Goal: Find specific page/section: Find specific page/section

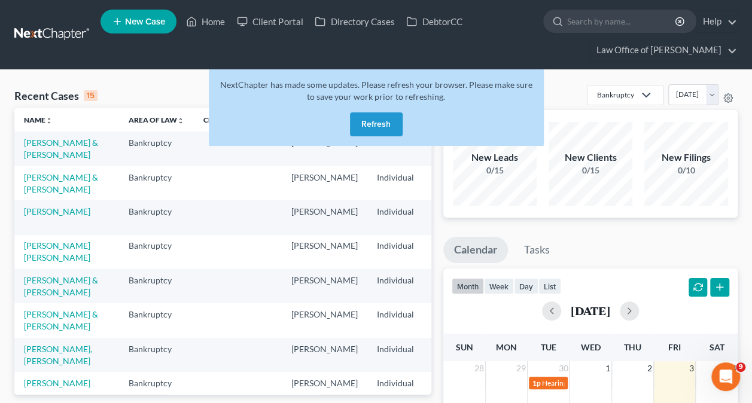
click at [377, 119] on button "Refresh" at bounding box center [376, 124] width 53 height 24
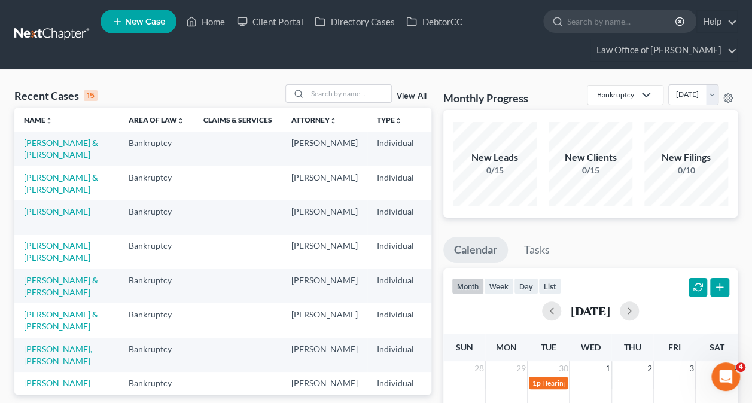
click at [331, 87] on input "search" at bounding box center [350, 93] width 84 height 17
type input "[PERSON_NAME]"
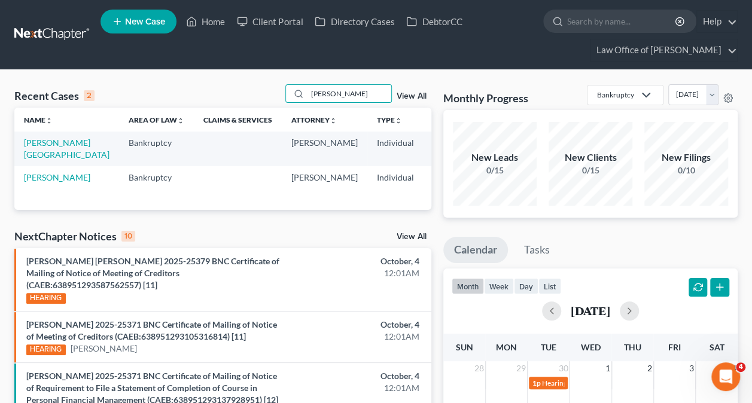
click at [38, 151] on link "[PERSON_NAME][GEOGRAPHIC_DATA]" at bounding box center [67, 149] width 86 height 22
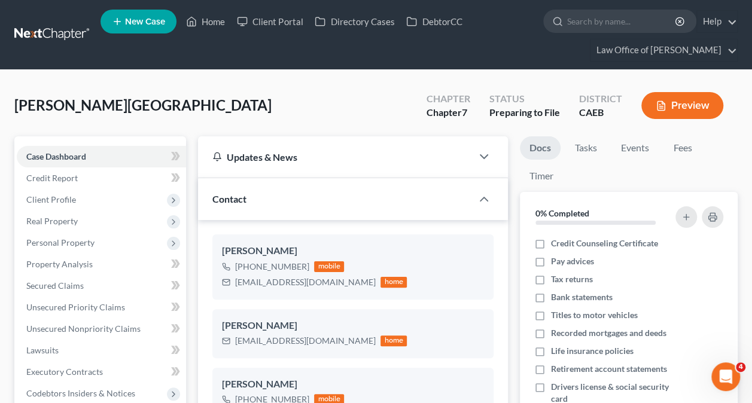
scroll to position [680, 0]
drag, startPoint x: 138, startPoint y: 111, endPoint x: 14, endPoint y: 104, distance: 123.5
click at [14, 104] on div "[PERSON_NAME] Upgraded Chapter Chapter 7 Status Preparing to File District CAEB…" at bounding box center [375, 110] width 723 height 52
copy span "[PERSON_NAME][GEOGRAPHIC_DATA]"
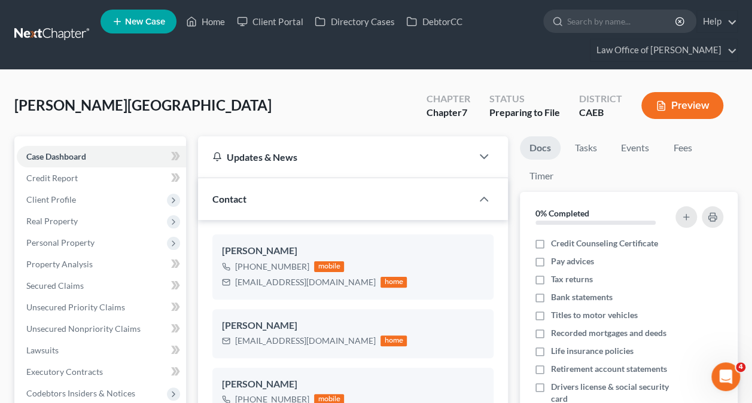
scroll to position [494, 0]
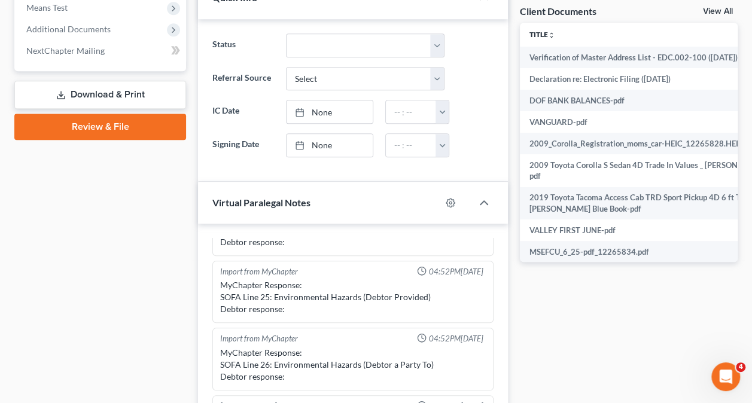
click at [87, 29] on span "Additional Documents" at bounding box center [68, 29] width 84 height 10
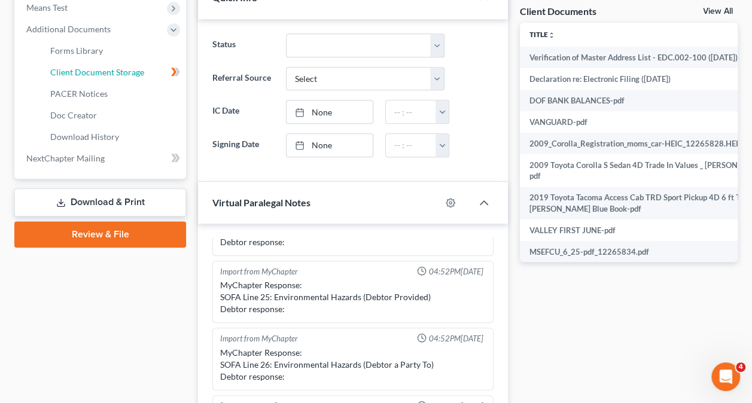
click at [145, 74] on link "Client Document Storage" at bounding box center [113, 73] width 145 height 22
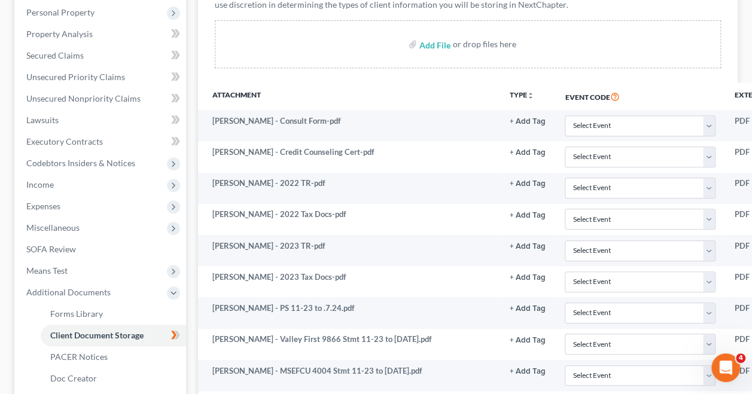
scroll to position [215, 0]
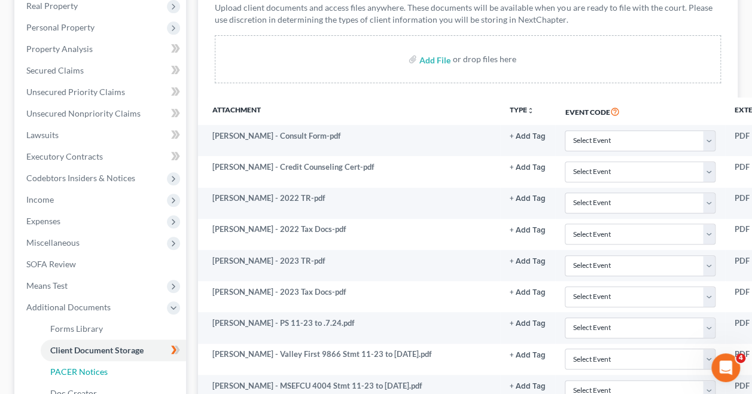
click at [105, 367] on span "PACER Notices" at bounding box center [78, 372] width 57 height 10
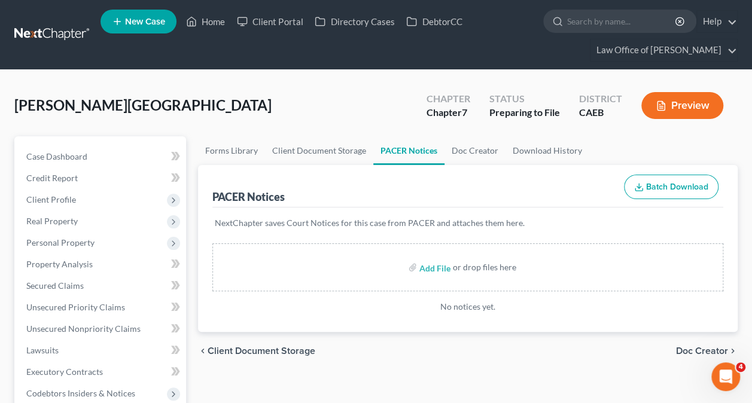
click at [209, 21] on link "Home" at bounding box center [205, 22] width 51 height 22
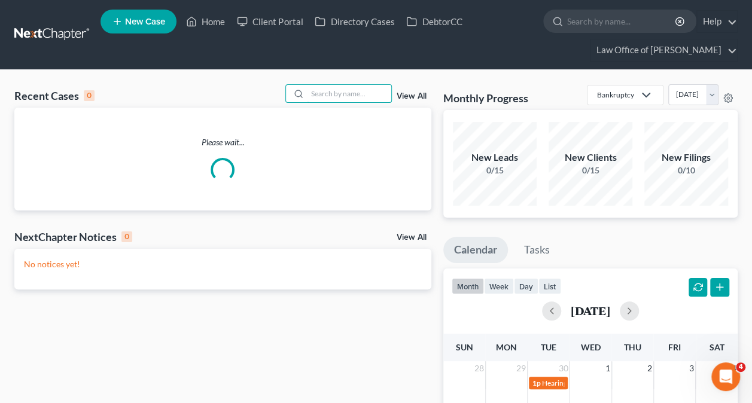
click at [347, 85] on input "search" at bounding box center [350, 93] width 84 height 17
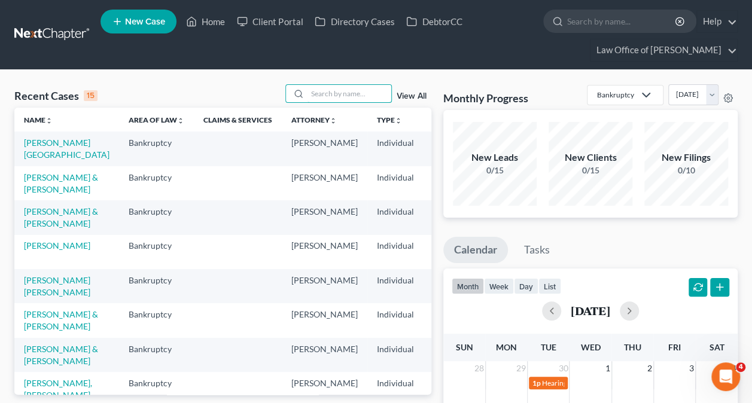
paste input "[PERSON_NAME] [PERSON_NAME] -"
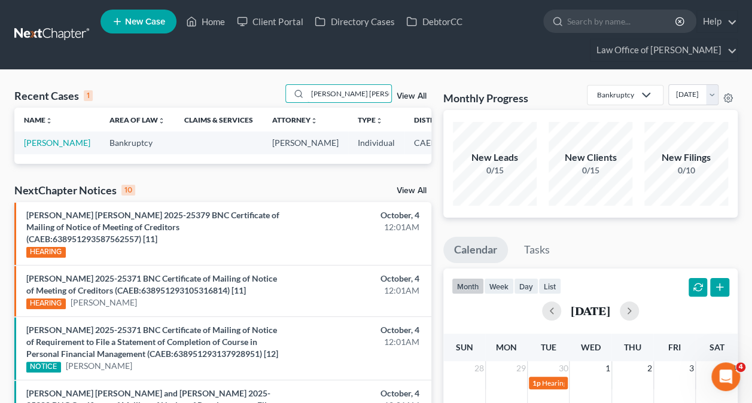
type input "[PERSON_NAME] [PERSON_NAME]"
click at [39, 148] on link "[PERSON_NAME]" at bounding box center [57, 143] width 66 height 10
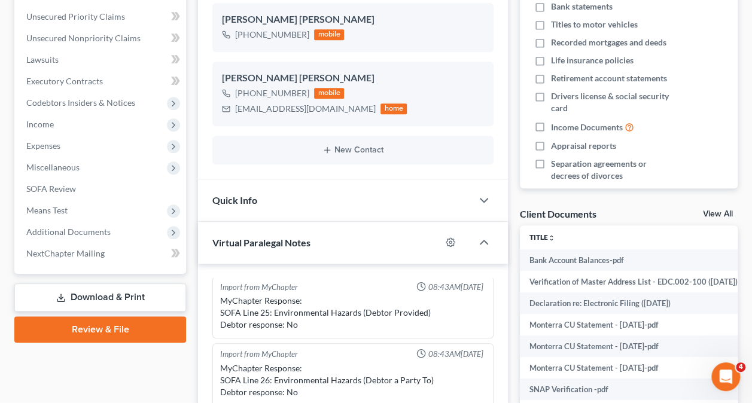
scroll to position [294, 0]
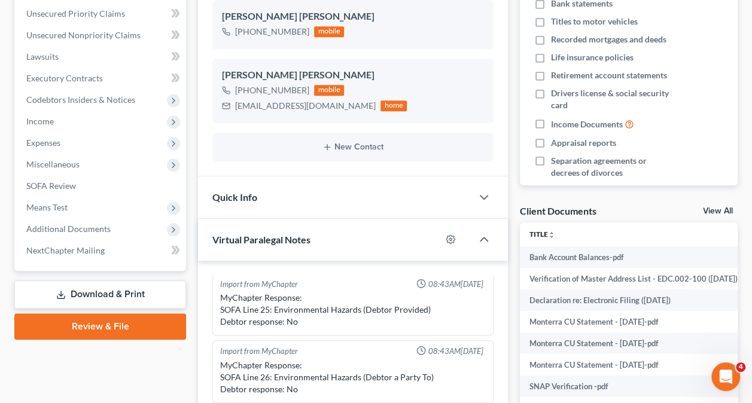
click at [103, 232] on span "Additional Documents" at bounding box center [68, 229] width 84 height 10
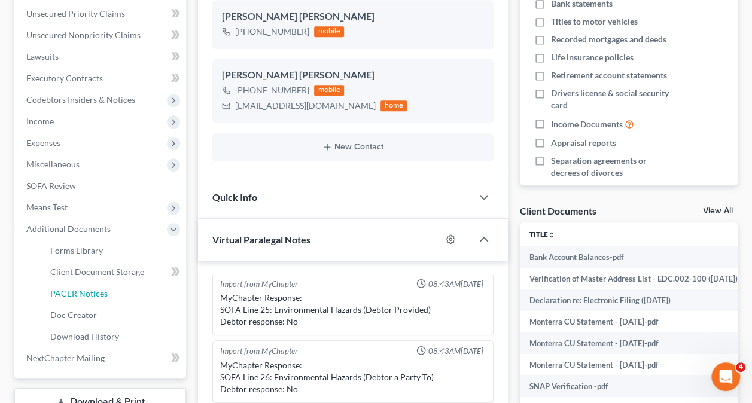
click at [91, 290] on span "PACER Notices" at bounding box center [78, 293] width 57 height 10
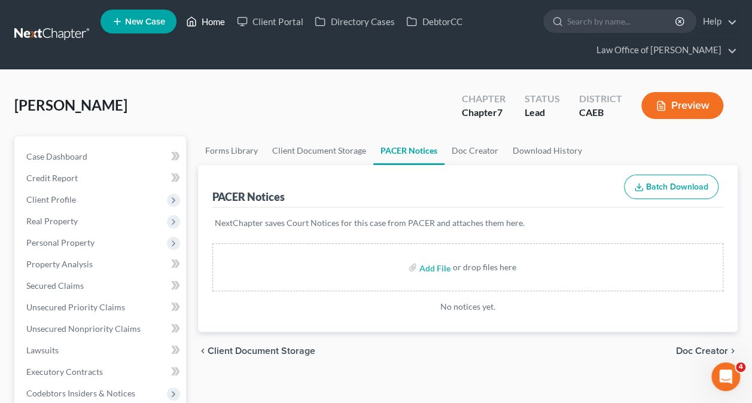
click at [207, 22] on link "Home" at bounding box center [205, 22] width 51 height 22
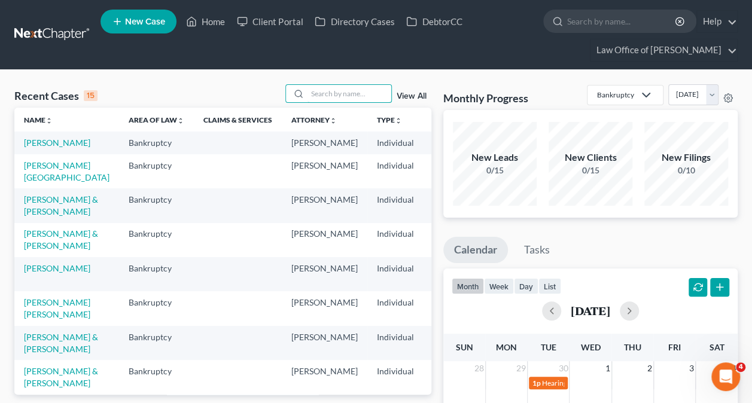
click at [330, 90] on input "search" at bounding box center [350, 93] width 84 height 17
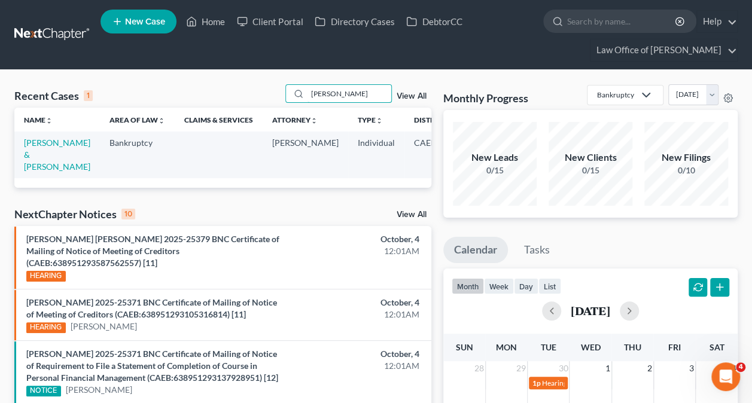
type input "[PERSON_NAME]"
click at [31, 148] on td "[PERSON_NAME] & [PERSON_NAME]" at bounding box center [57, 155] width 86 height 46
click at [35, 157] on link "[PERSON_NAME] & [PERSON_NAME]" at bounding box center [57, 155] width 66 height 34
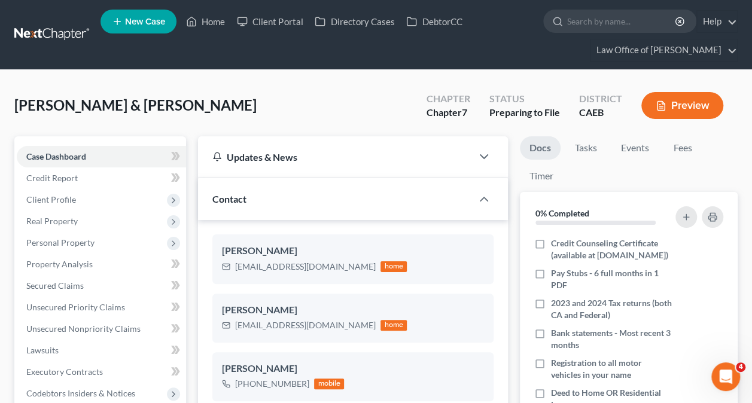
scroll to position [618, 0]
drag, startPoint x: 140, startPoint y: 101, endPoint x: 14, endPoint y: 112, distance: 126.8
copy span "[PERSON_NAME] & [PERSON_NAME]"
click at [214, 26] on link "Home" at bounding box center [205, 22] width 51 height 22
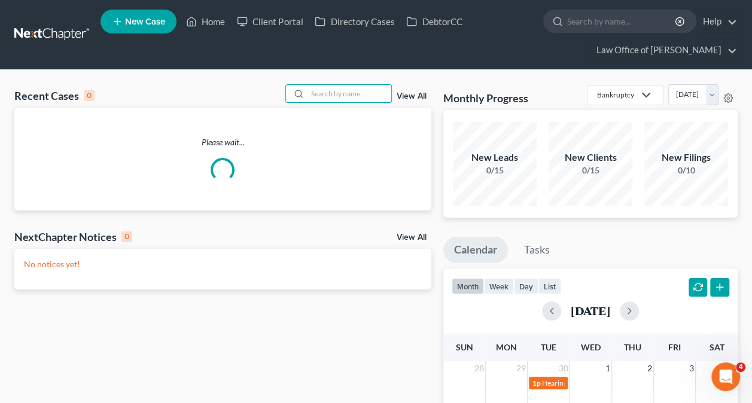
click at [354, 89] on input "search" at bounding box center [350, 93] width 84 height 17
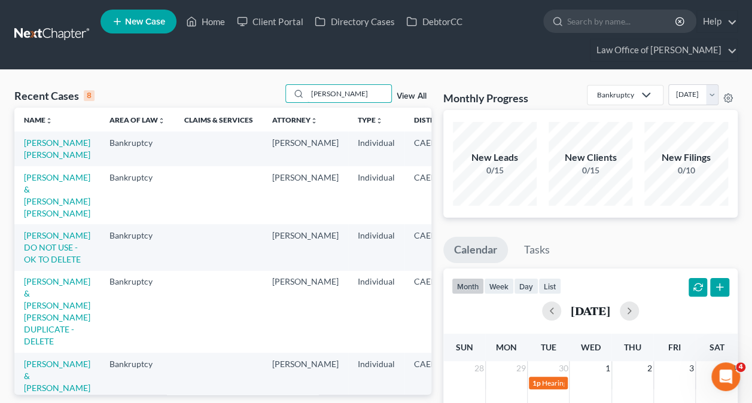
type input "[PERSON_NAME]"
click at [44, 148] on td "[PERSON_NAME] [PERSON_NAME]" at bounding box center [57, 149] width 86 height 34
click at [38, 141] on link "[PERSON_NAME] [PERSON_NAME]" at bounding box center [57, 149] width 66 height 22
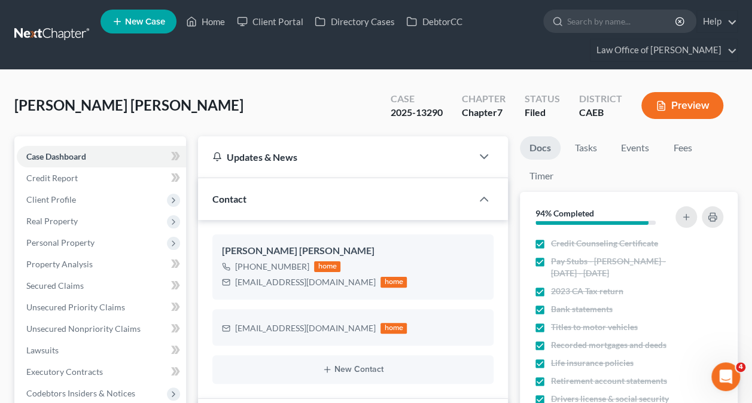
scroll to position [2689, 0]
drag, startPoint x: 145, startPoint y: 109, endPoint x: 15, endPoint y: 109, distance: 129.8
click at [15, 109] on div "[PERSON_NAME] [PERSON_NAME] Upgraded Case 2025-13290 Chapter Chapter 7 Status F…" at bounding box center [375, 110] width 723 height 52
copy span "[PERSON_NAME] [PERSON_NAME]"
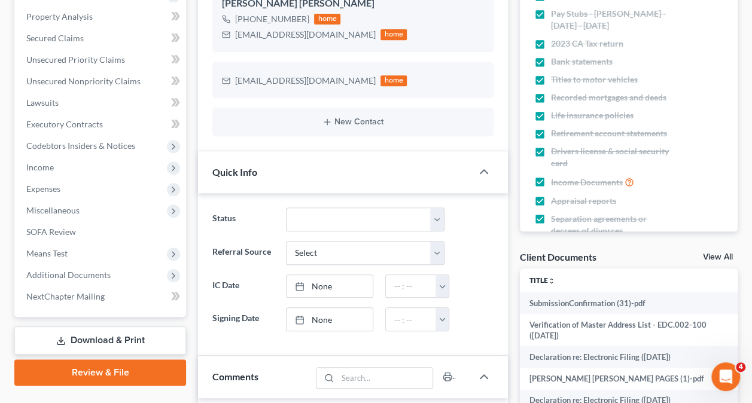
scroll to position [248, 0]
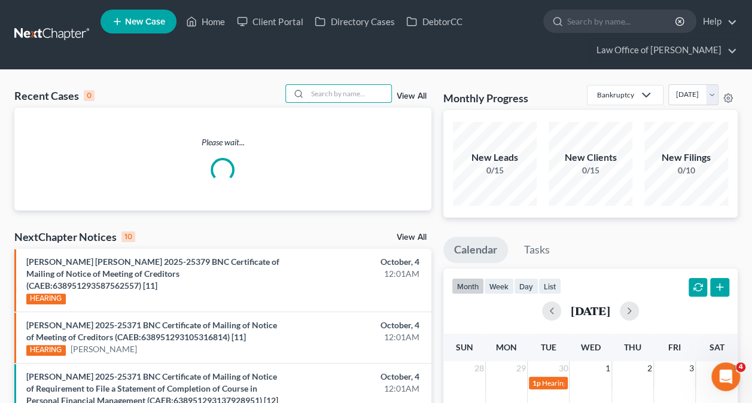
click at [349, 94] on input "search" at bounding box center [350, 93] width 84 height 17
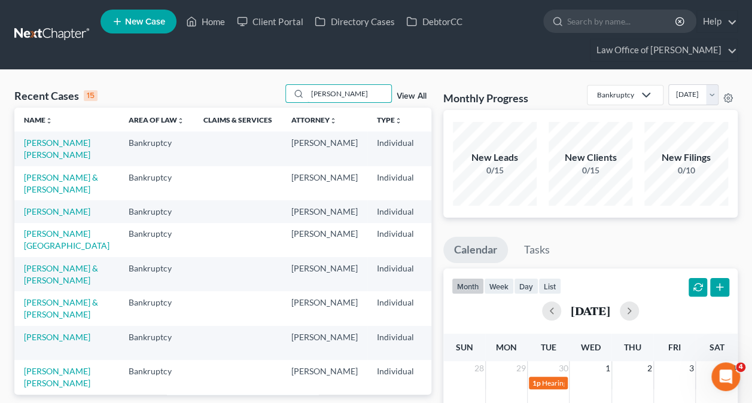
type input "[PERSON_NAME]"
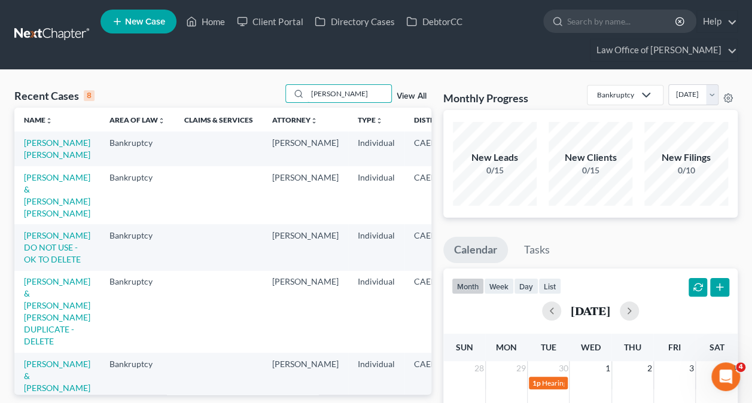
scroll to position [0, 1]
click at [35, 156] on link "[PERSON_NAME] [PERSON_NAME]" at bounding box center [56, 149] width 66 height 22
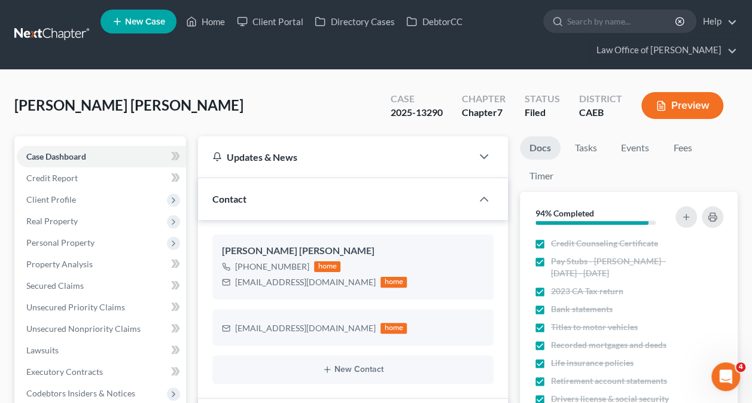
scroll to position [2689, 0]
click at [138, 112] on span "[PERSON_NAME] [PERSON_NAME]" at bounding box center [128, 104] width 229 height 17
drag, startPoint x: 145, startPoint y: 101, endPoint x: 15, endPoint y: 111, distance: 130.9
click at [15, 111] on div "[PERSON_NAME] [PERSON_NAME] Upgraded Case 2025-13290 Chapter Chapter 7 Status F…" at bounding box center [375, 110] width 723 height 52
copy span "[PERSON_NAME] [PERSON_NAME]"
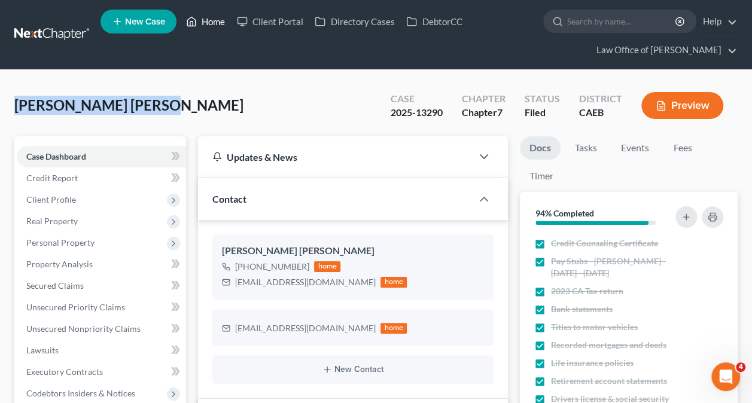
click at [199, 14] on link "Home" at bounding box center [205, 22] width 51 height 22
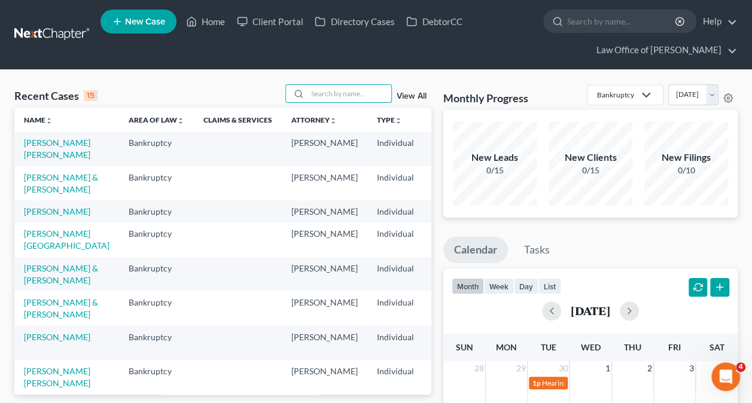
click at [345, 95] on input "search" at bounding box center [350, 93] width 84 height 17
type input "[PERSON_NAME]"
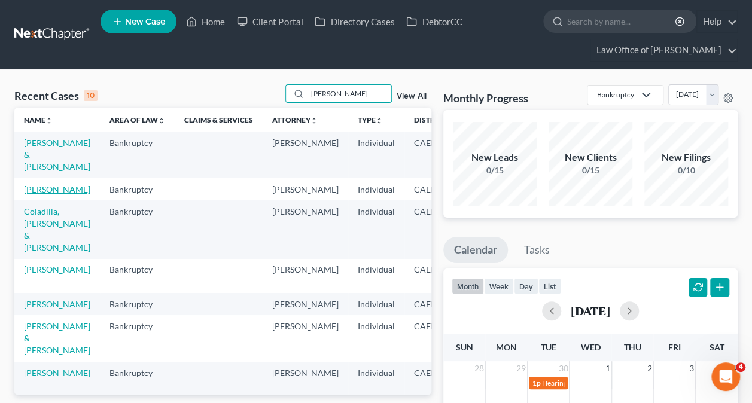
click at [41, 185] on link "[PERSON_NAME]" at bounding box center [57, 189] width 66 height 10
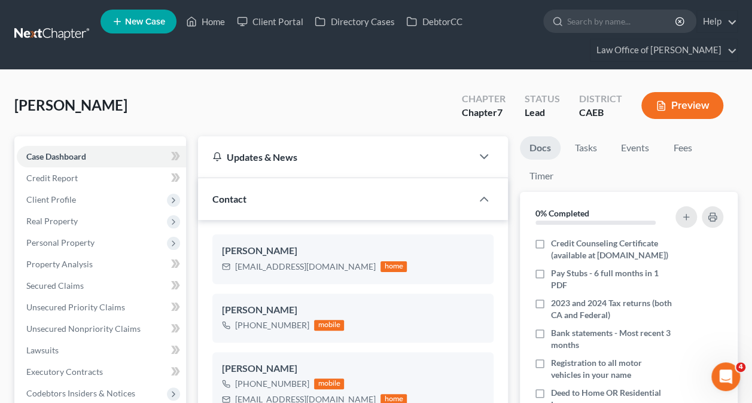
scroll to position [637, 0]
drag, startPoint x: 134, startPoint y: 102, endPoint x: 19, endPoint y: 112, distance: 115.4
click at [19, 112] on div "[PERSON_NAME] Upgraded Chapter Chapter 7 Status Lead District CAEB Preview" at bounding box center [375, 110] width 723 height 52
copy span "[PERSON_NAME]"
click at [205, 19] on link "Home" at bounding box center [205, 22] width 51 height 22
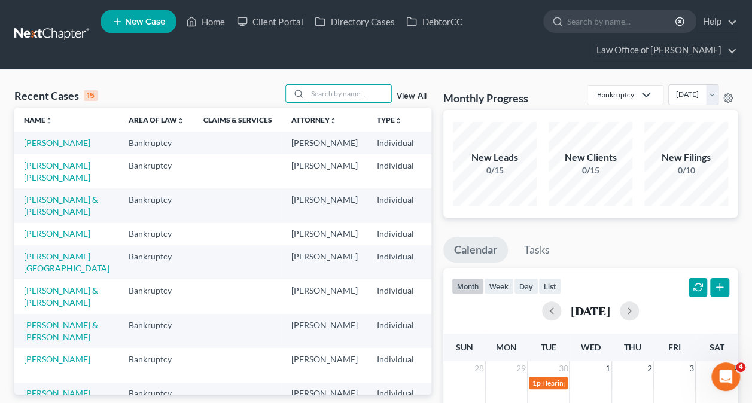
click at [320, 87] on input "search" at bounding box center [350, 93] width 84 height 17
paste input "[PERSON_NAME] -"
type input "[PERSON_NAME]"
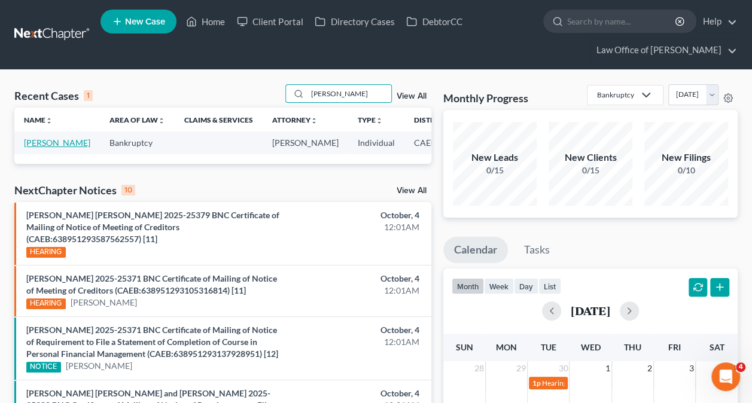
click at [33, 140] on link "[PERSON_NAME]" at bounding box center [57, 143] width 66 height 10
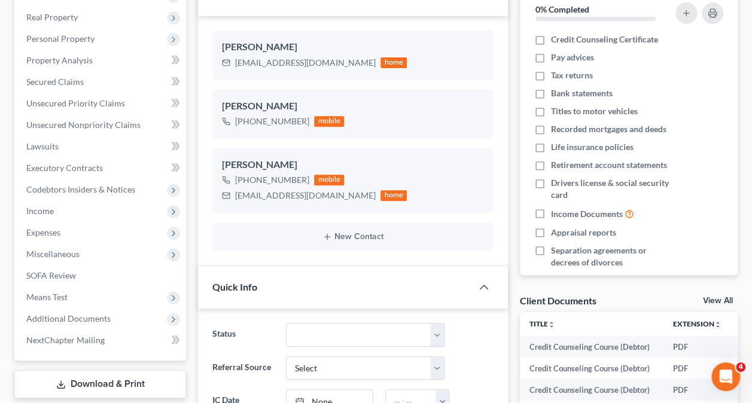
scroll to position [220, 0]
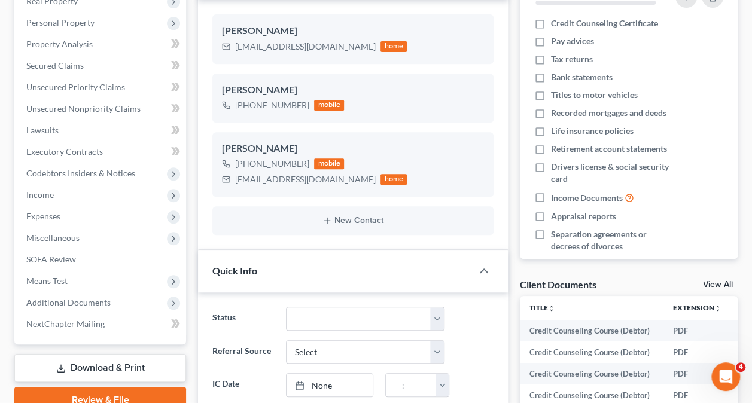
click at [90, 292] on span "Additional Documents" at bounding box center [101, 303] width 169 height 22
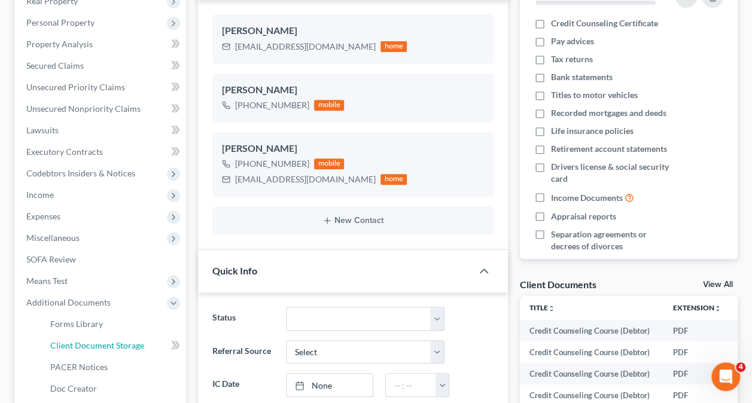
click at [114, 343] on span "Client Document Storage" at bounding box center [97, 345] width 94 height 10
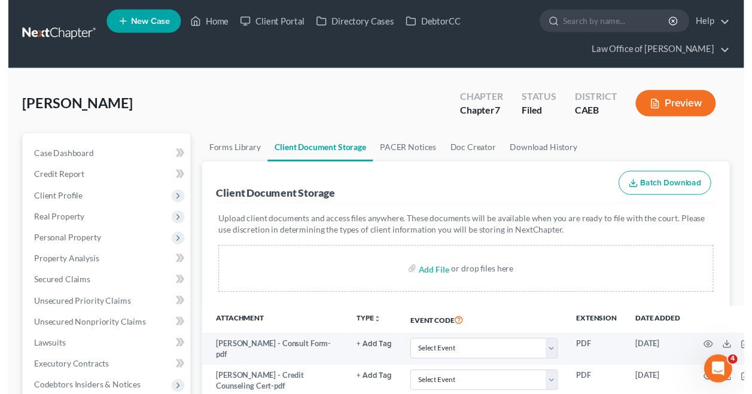
scroll to position [226, 0]
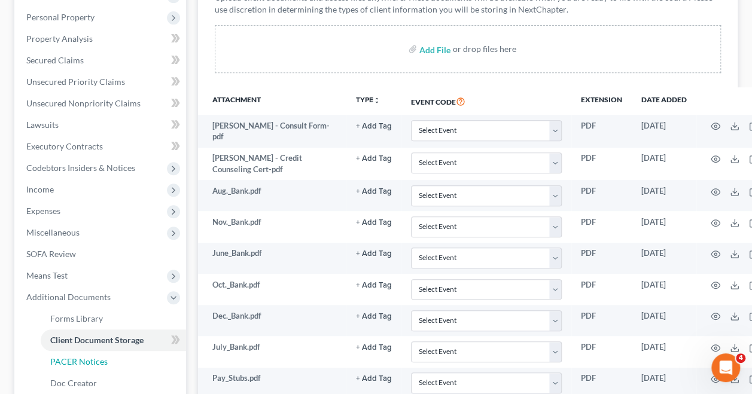
click at [101, 362] on span "PACER Notices" at bounding box center [78, 362] width 57 height 10
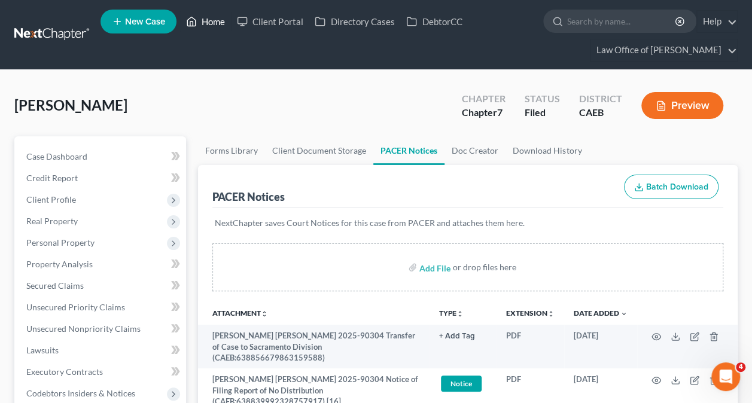
click at [208, 19] on link "Home" at bounding box center [205, 22] width 51 height 22
